Goal: Information Seeking & Learning: Learn about a topic

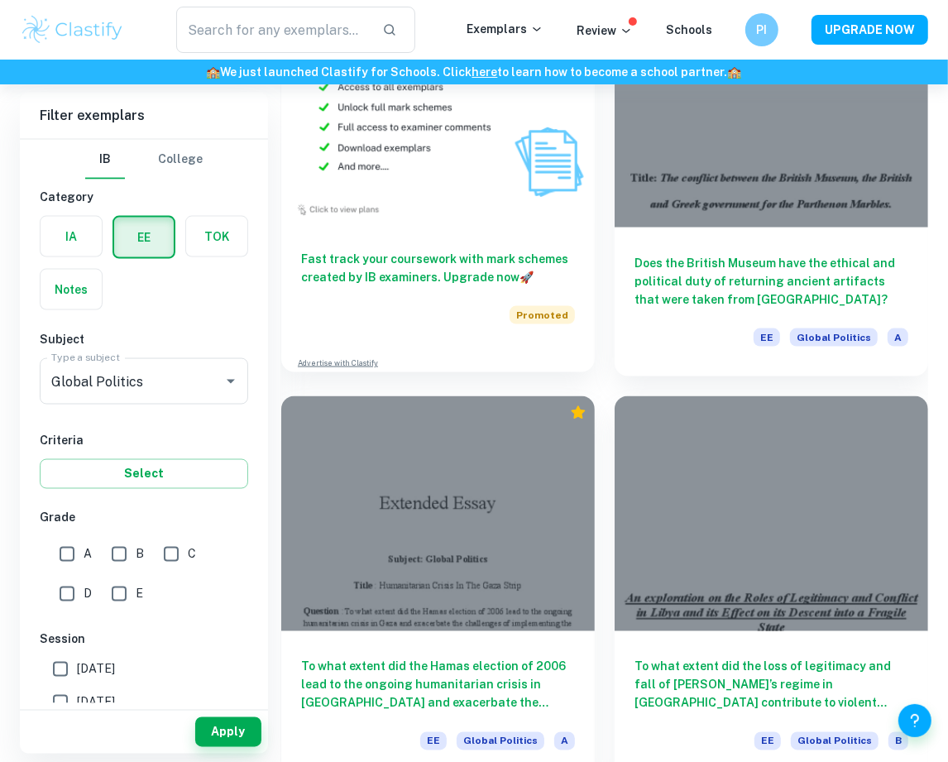
scroll to position [1574, 0]
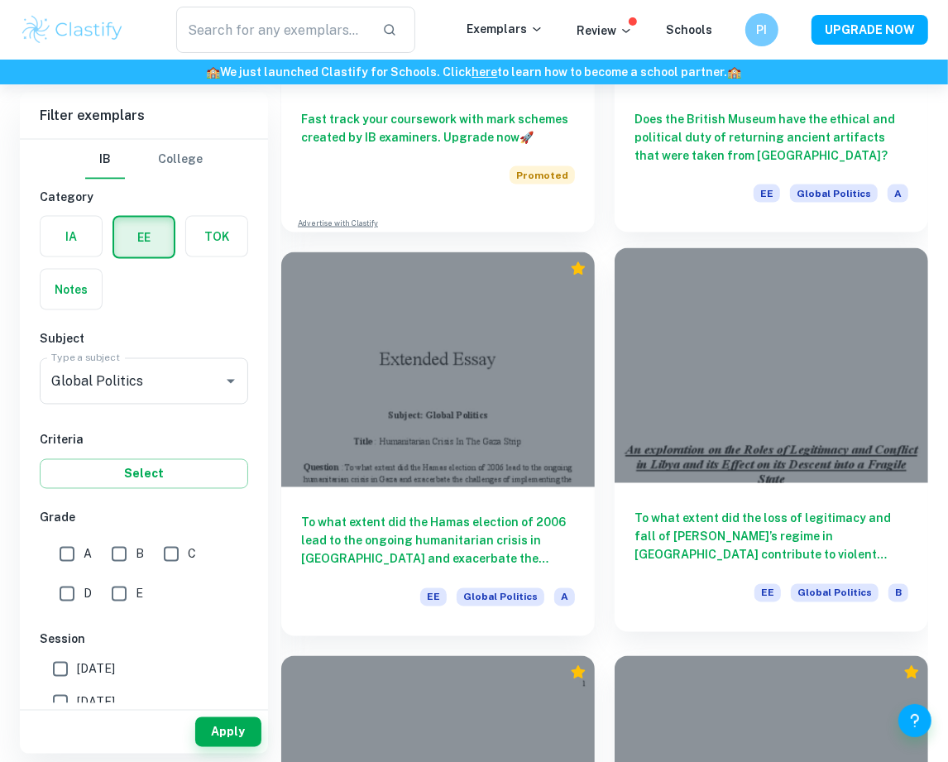
click at [723, 487] on div "To what extent did the loss of legitimacy and fall of [PERSON_NAME]’s regime in…" at bounding box center [772, 557] width 314 height 149
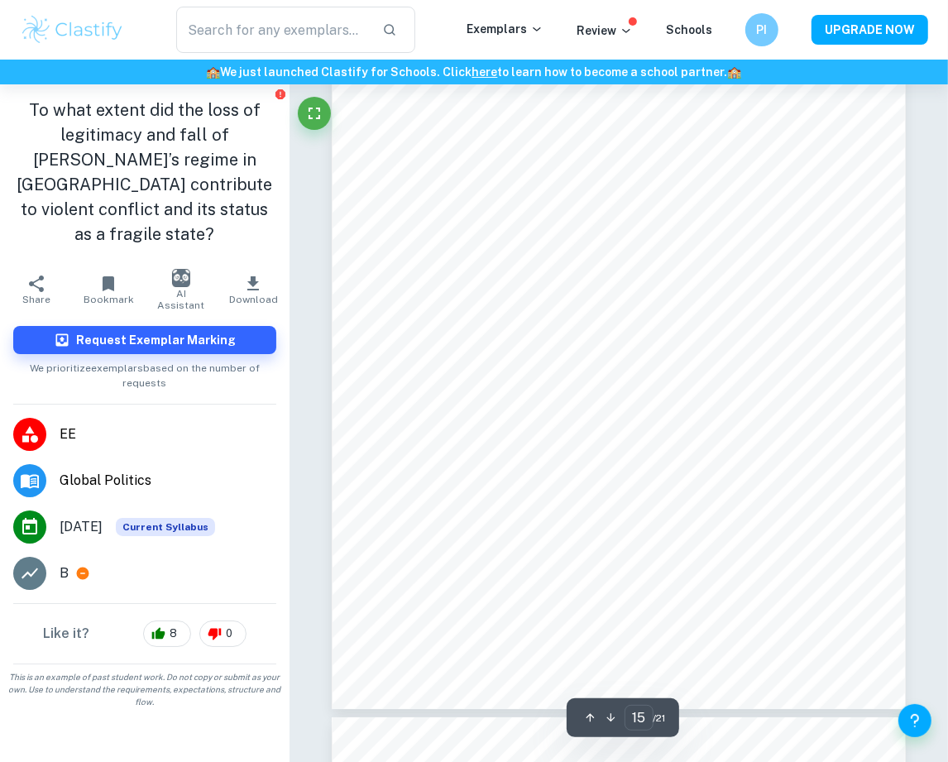
scroll to position [11596, 0]
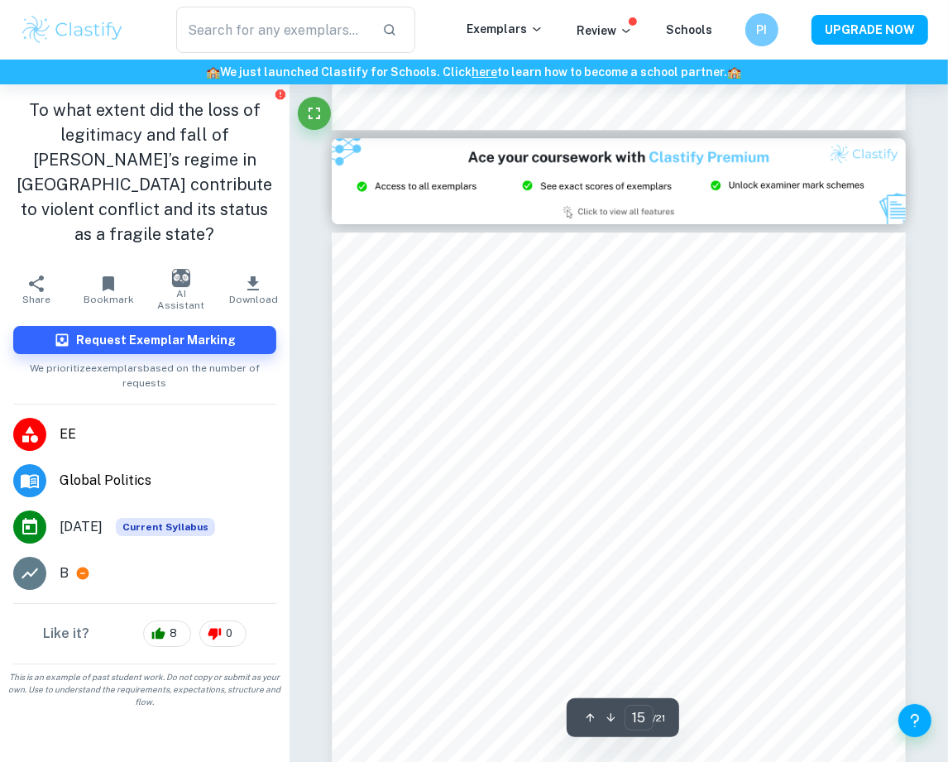
type input "14"
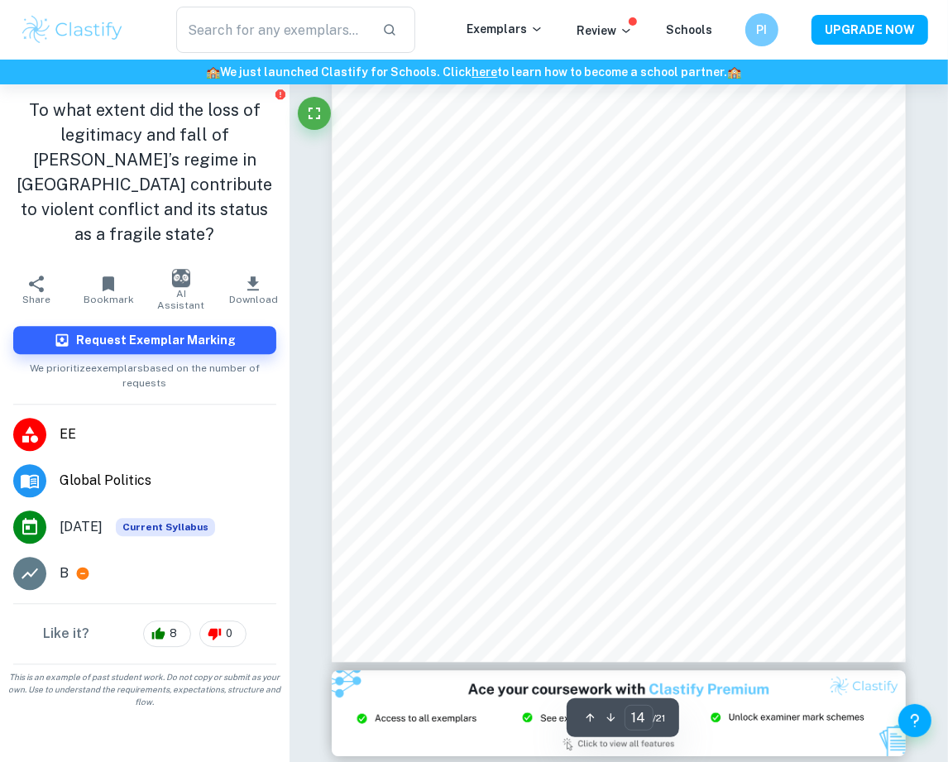
scroll to position [10018, 0]
